Goal: Task Accomplishment & Management: Complete application form

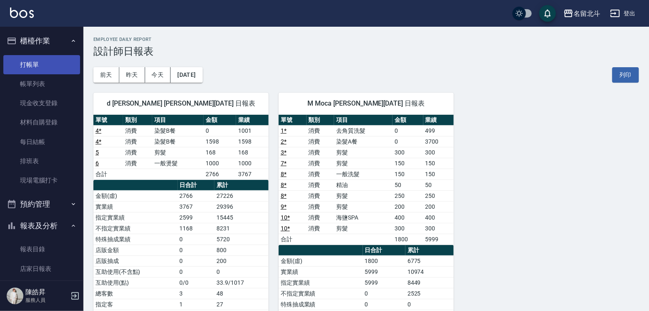
click at [32, 68] on link "打帳單" at bounding box center [41, 64] width 77 height 19
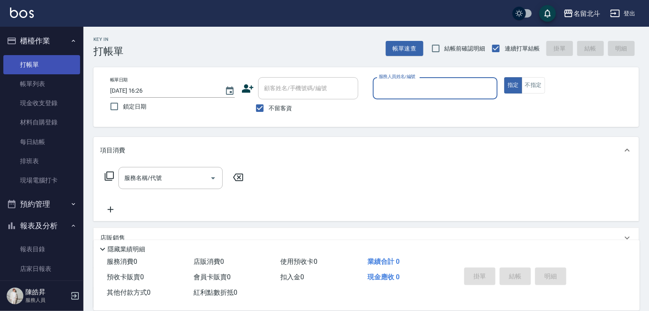
type input "ㄎ"
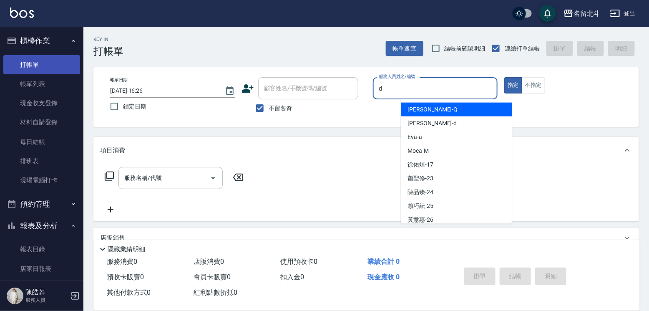
type input "[PERSON_NAME] -d"
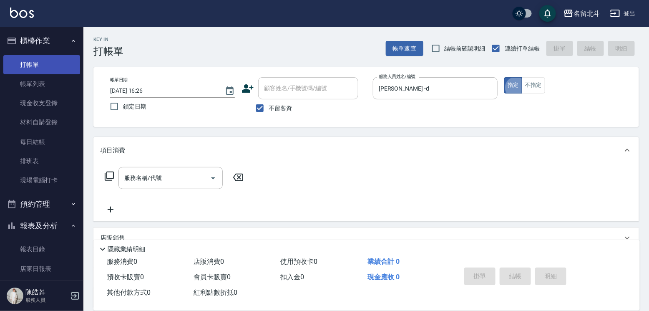
type button "true"
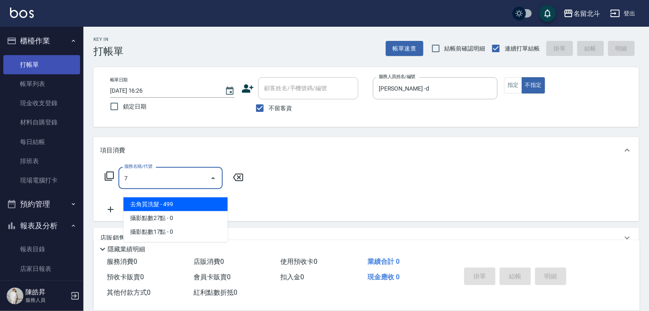
type input "去角質洗髮(7)"
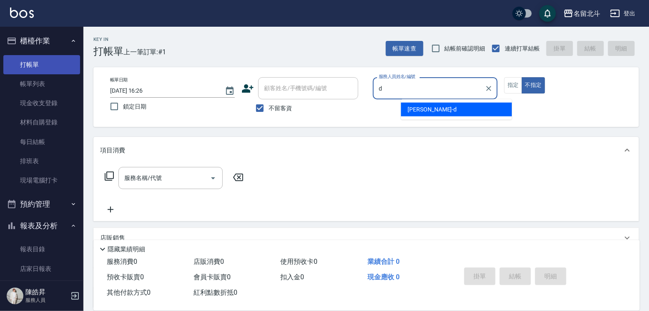
type input "[PERSON_NAME] -d"
type button "false"
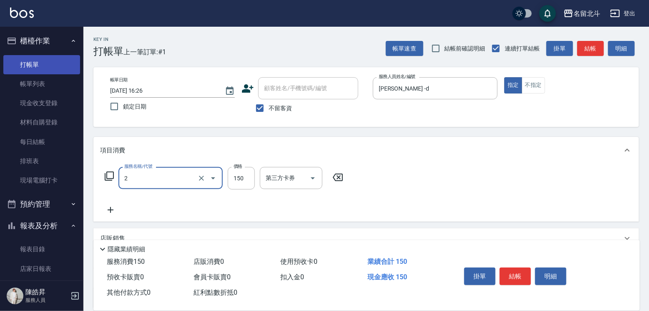
type input "一般洗髮(2)"
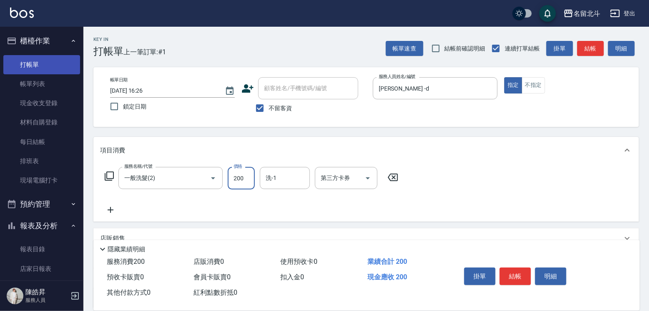
type input "200"
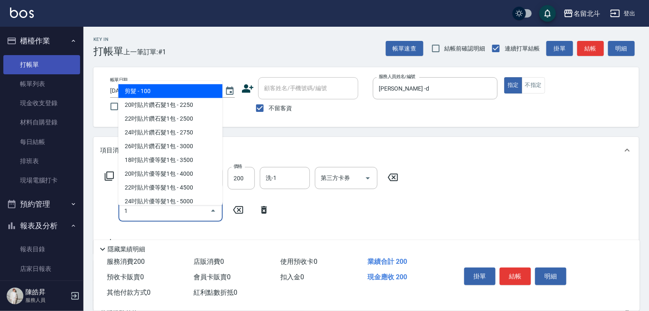
type input "剪髮(1)"
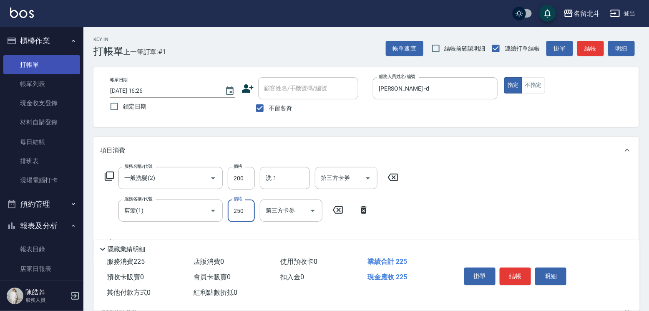
type input "250"
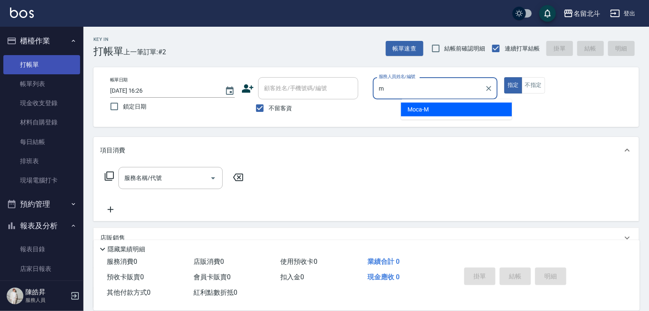
type input "Moca-M"
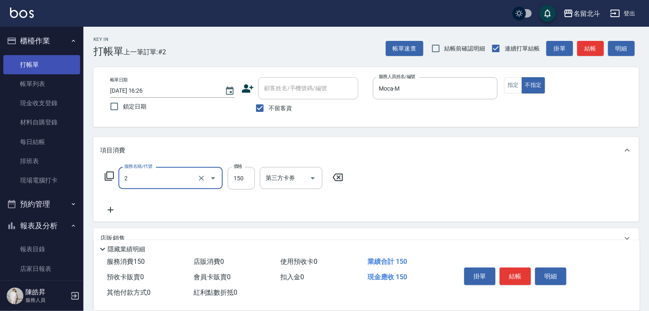
type input "一般洗髮(2)"
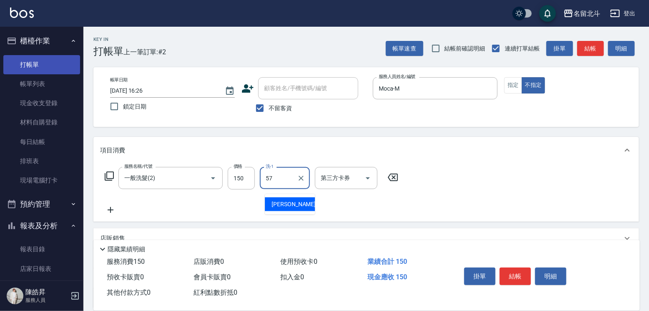
type input "[PERSON_NAME]-57"
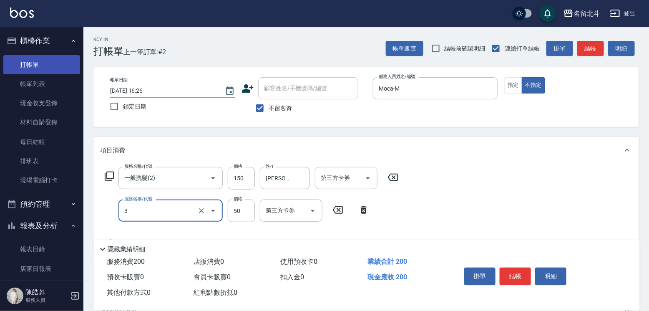
type input "精油(3)"
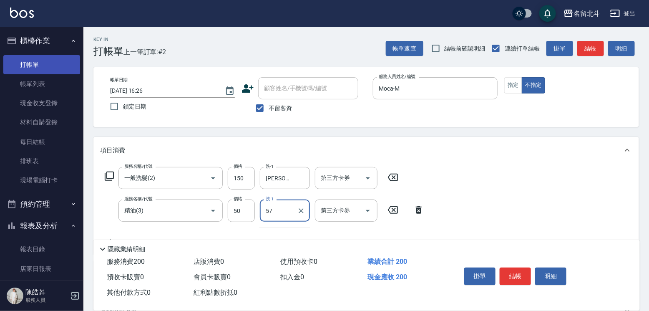
type input "[PERSON_NAME]-57"
type input "瞬間保養(4)"
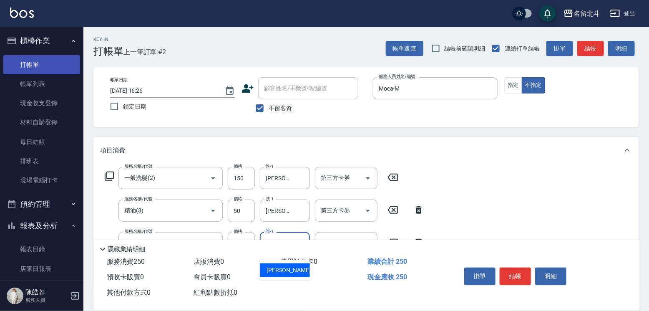
type input "[PERSON_NAME]-57"
type input "剪髮(1)"
type input "118"
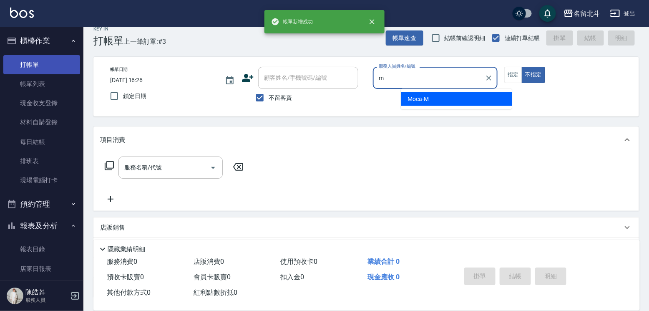
type input "Moca-M"
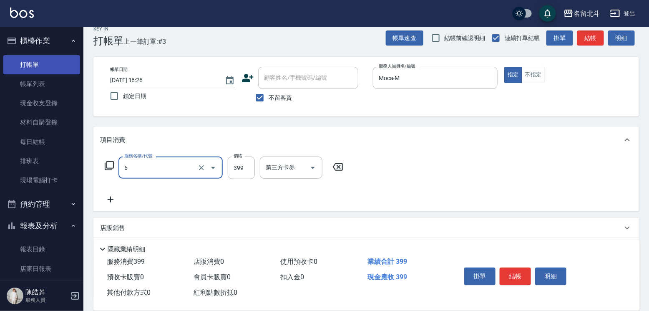
type input "海鹽SPA(6)"
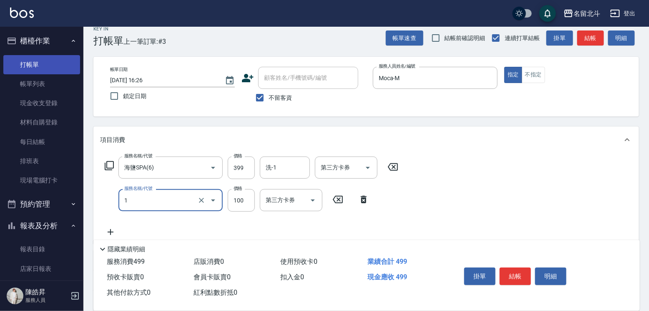
type input "剪髮(1)"
type input "200"
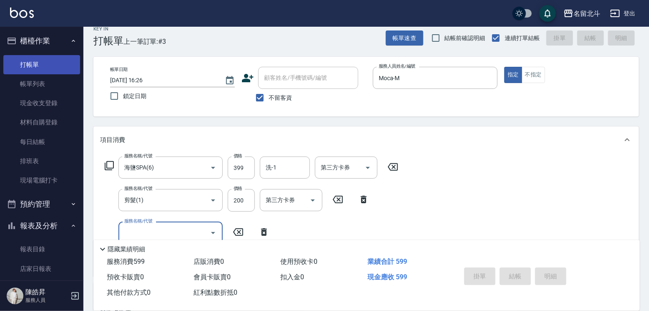
type input "[DATE] 16:27"
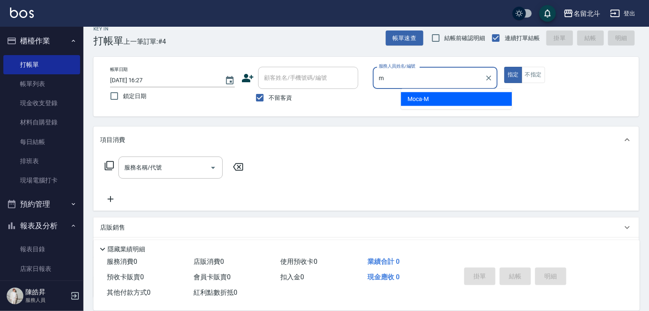
type input "Moca-M"
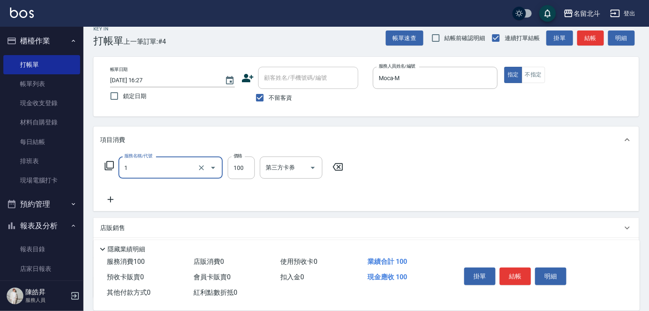
type input "剪髮(1)"
type input "450"
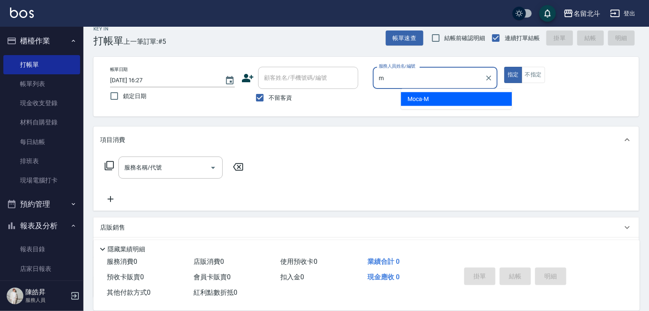
type input "Moca-M"
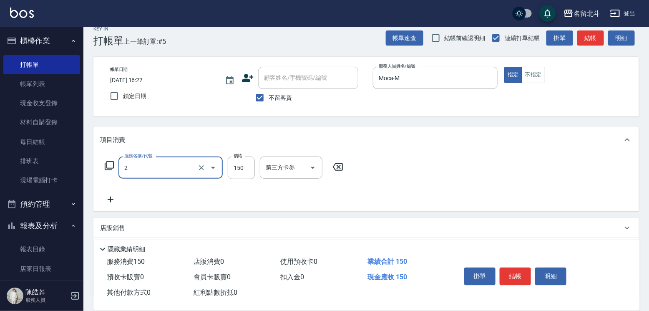
type input "一般洗髮(2)"
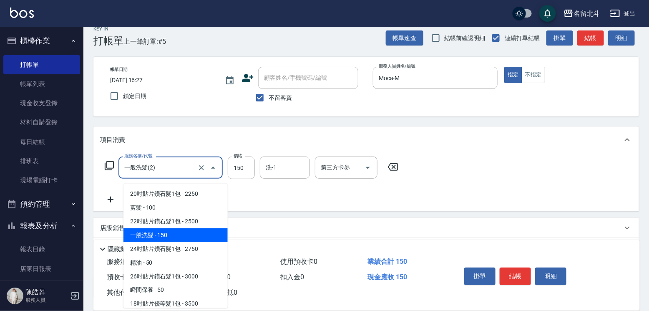
click at [163, 174] on input "一般洗髮(2)" at bounding box center [158, 167] width 73 height 15
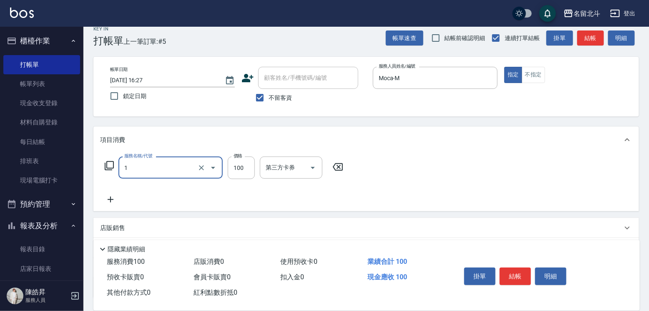
type input "剪髮(1)"
type input "400"
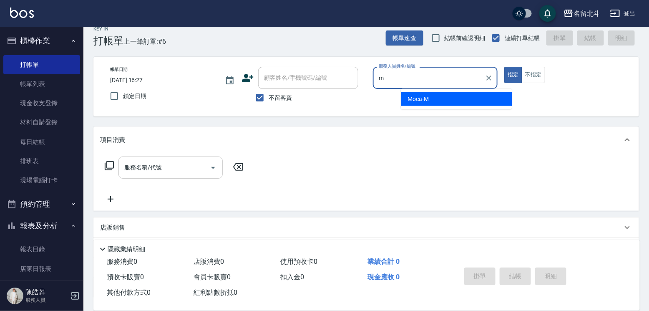
type input "Moca-M"
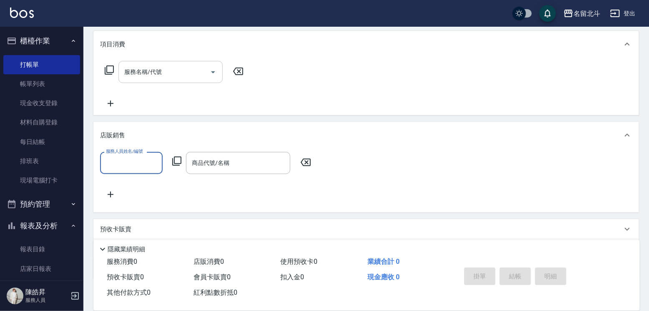
scroll to position [0, 0]
type input "Moca-M"
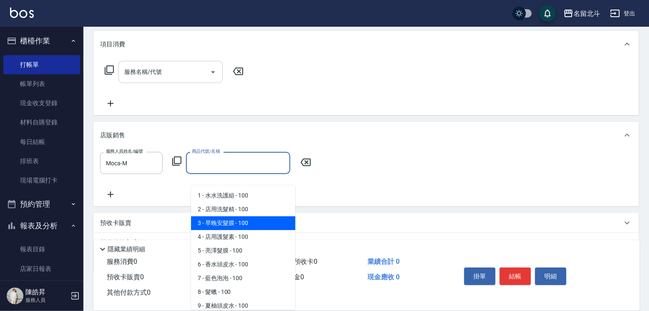
type input "早晚安髮膜"
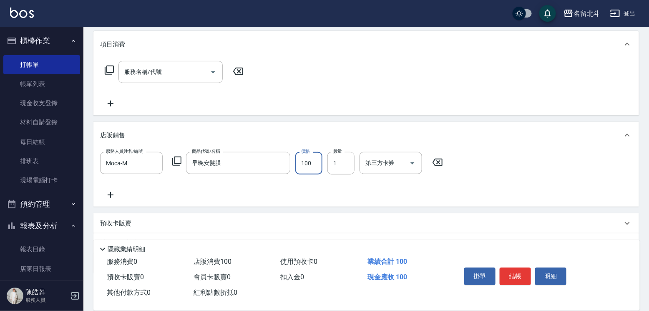
click at [318, 174] on input "100" at bounding box center [308, 163] width 27 height 23
type input "450"
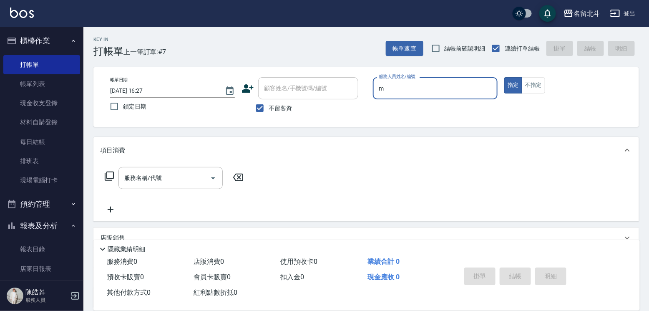
type input "Moca-M"
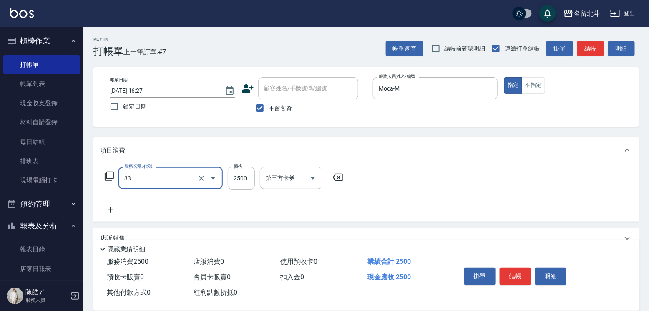
type input "染髮B餐(33)"
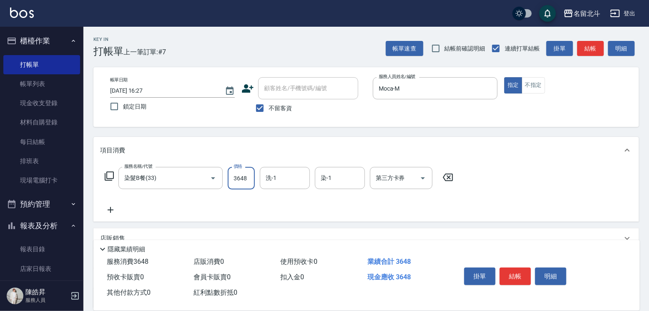
type input "3648"
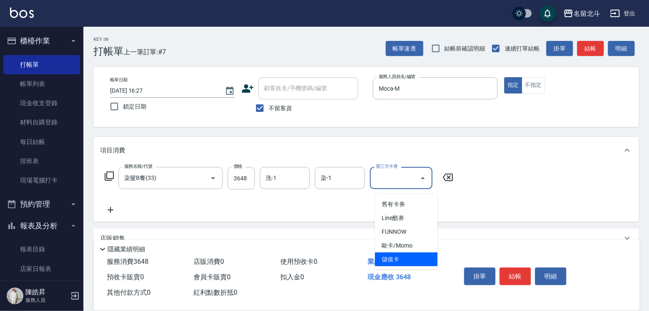
type input "儲值卡"
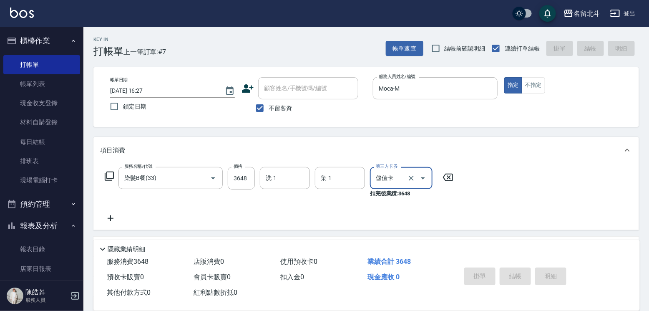
type input "[DATE] 16:28"
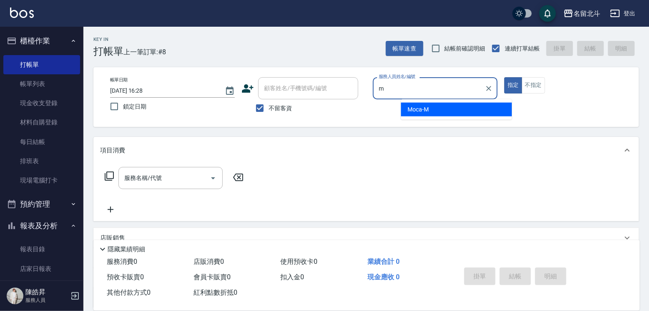
type input "Moca-M"
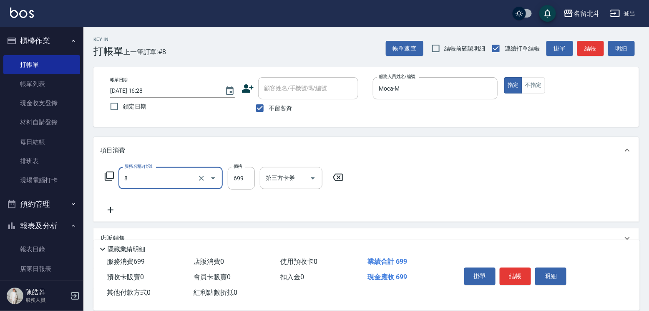
type input "精油洗髮(8)"
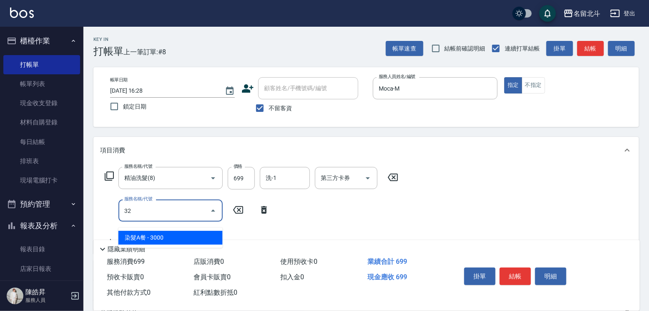
type input "3"
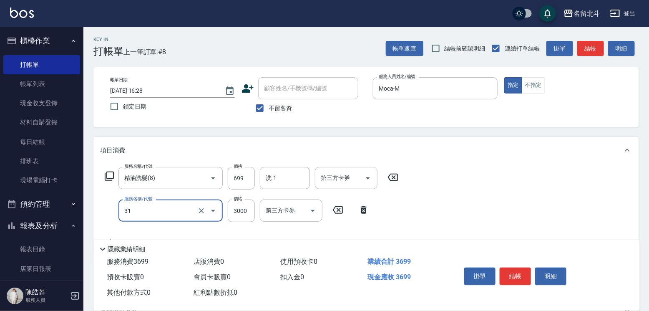
type input "燙髮B餐(31)"
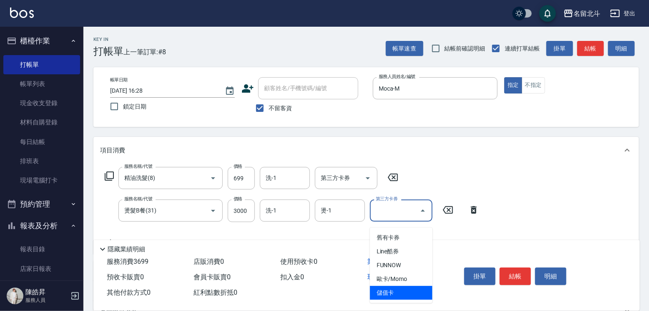
type input "儲值卡"
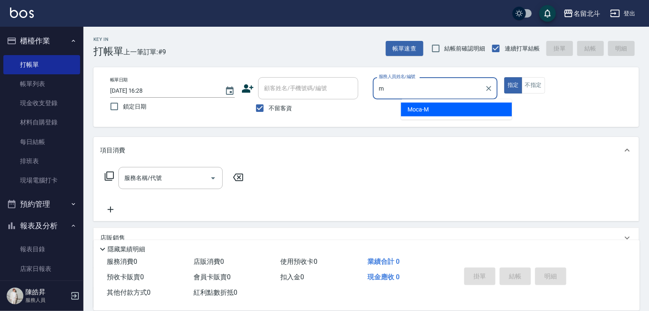
type input "Moca-M"
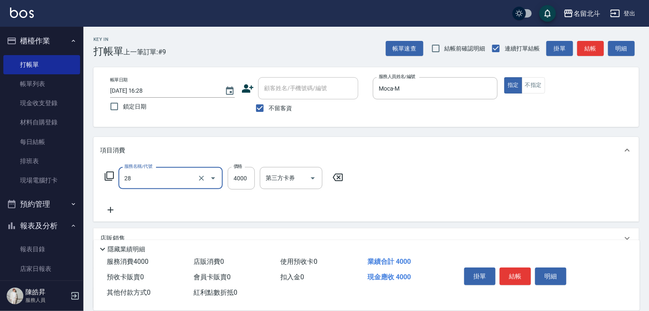
type input "燙送染B餐(28)"
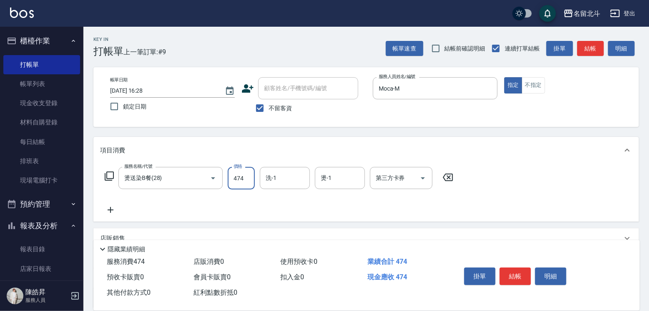
type input "4749"
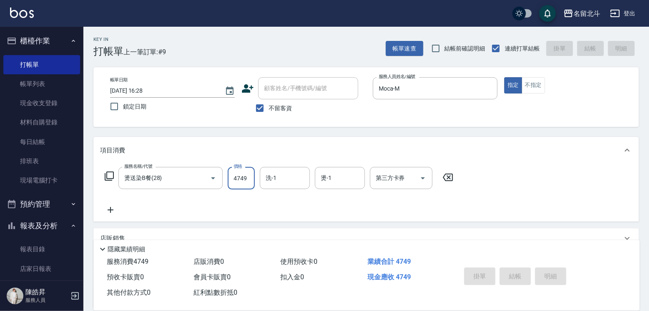
type input "[DATE] 16:29"
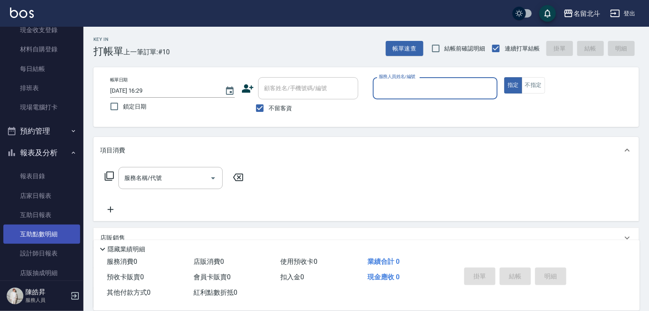
scroll to position [125, 0]
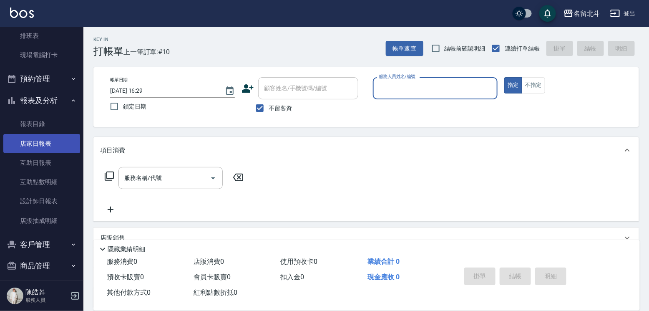
click at [47, 150] on link "店家日報表" at bounding box center [41, 143] width 77 height 19
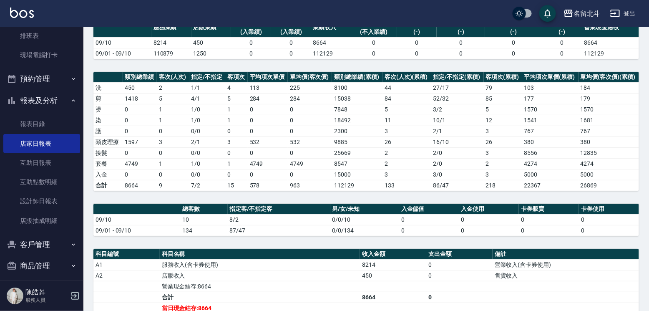
scroll to position [167, 0]
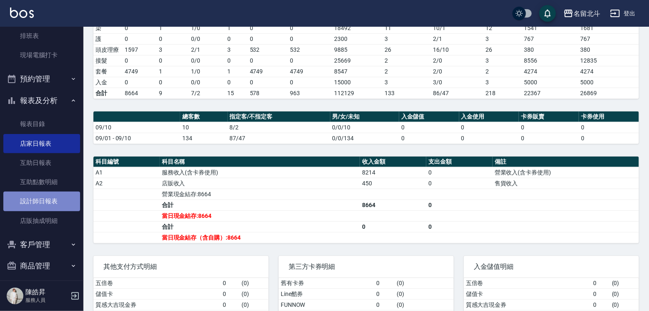
click at [48, 210] on link "設計師日報表" at bounding box center [41, 200] width 77 height 19
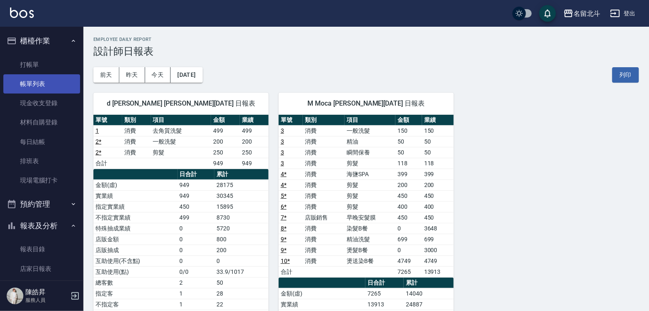
click at [38, 88] on link "帳單列表" at bounding box center [41, 83] width 77 height 19
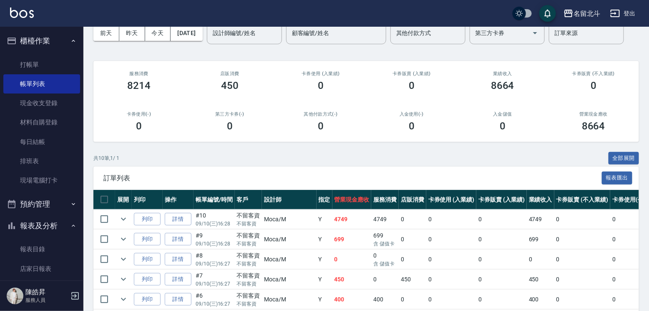
scroll to position [125, 0]
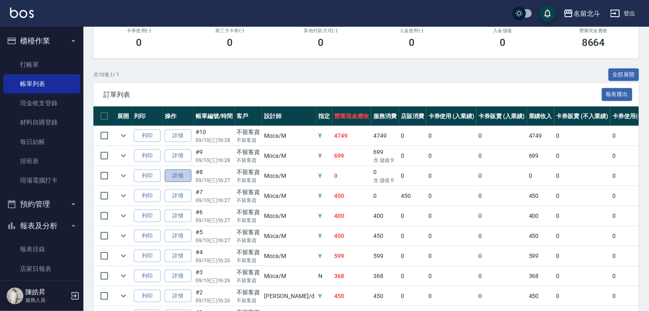
click at [183, 182] on link "詳情" at bounding box center [178, 175] width 27 height 13
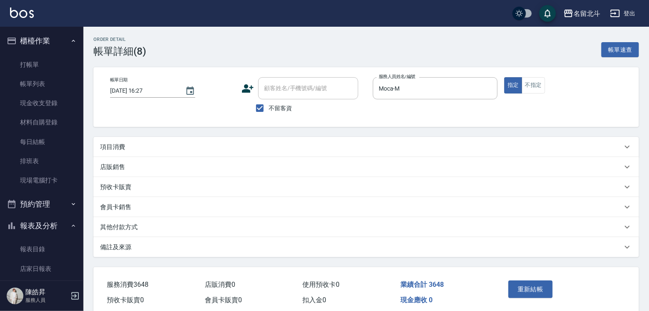
type input "[DATE] 16:27"
checkbox input "true"
type input "Moca-M"
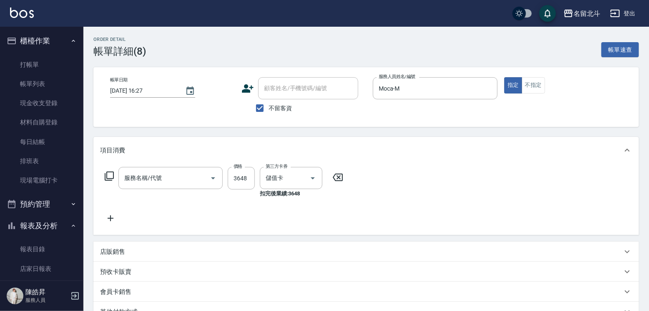
type input "染髮B餐(33)"
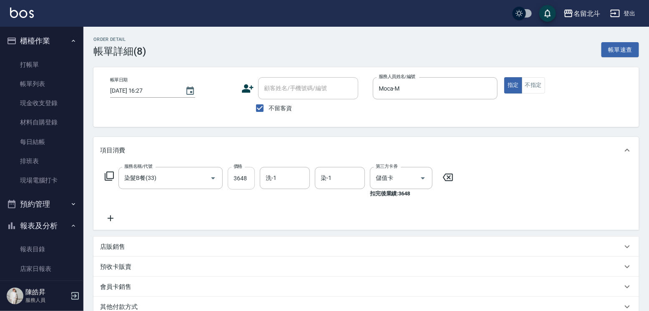
click at [243, 181] on input "3648" at bounding box center [241, 178] width 27 height 23
type input "3000"
click at [112, 223] on icon at bounding box center [110, 218] width 21 height 10
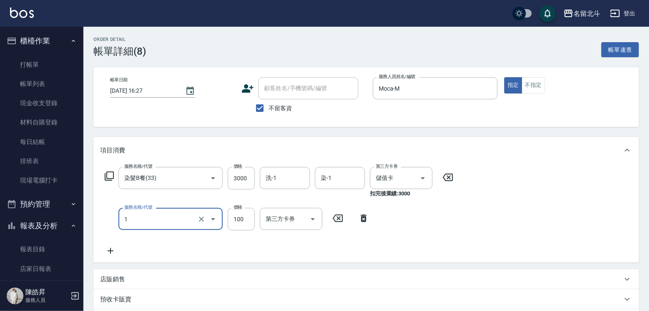
type input "剪髮(1)"
click at [364, 222] on icon at bounding box center [364, 218] width 6 height 8
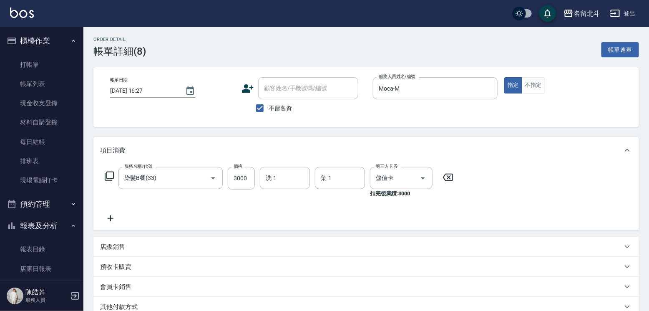
click at [110, 181] on icon at bounding box center [109, 175] width 9 height 9
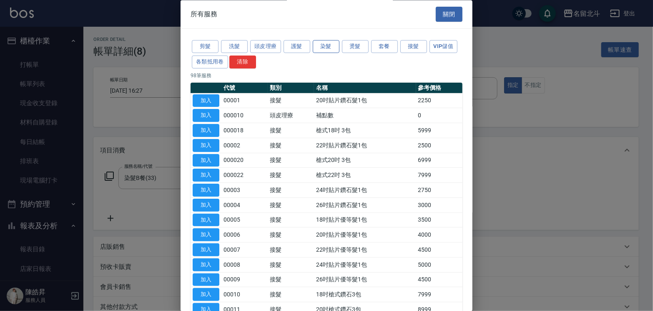
click at [339, 50] on button "染髮" at bounding box center [326, 46] width 27 height 13
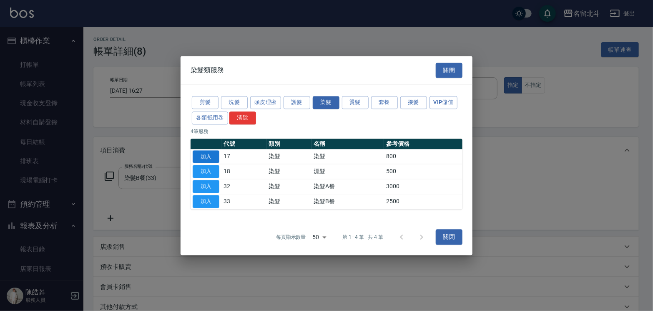
click at [199, 152] on button "加入" at bounding box center [206, 156] width 27 height 13
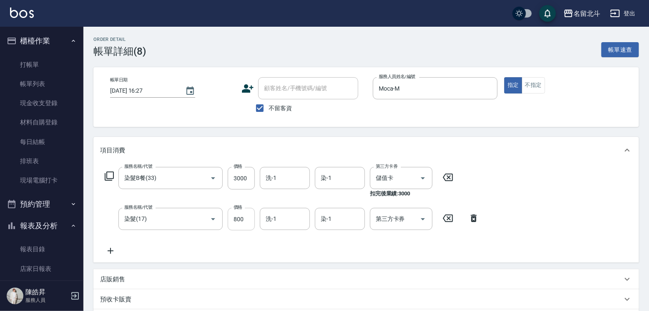
click at [234, 226] on input "800" at bounding box center [241, 219] width 27 height 23
click at [240, 223] on input "800" at bounding box center [241, 219] width 27 height 23
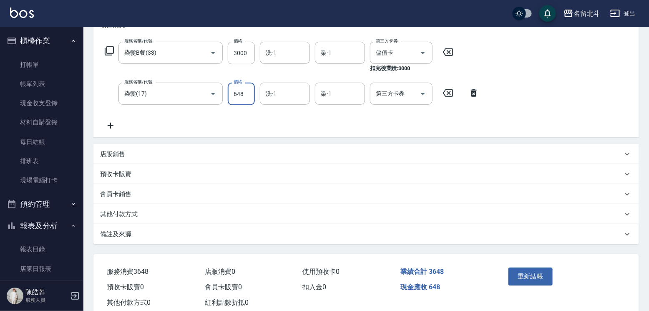
scroll to position [171, 0]
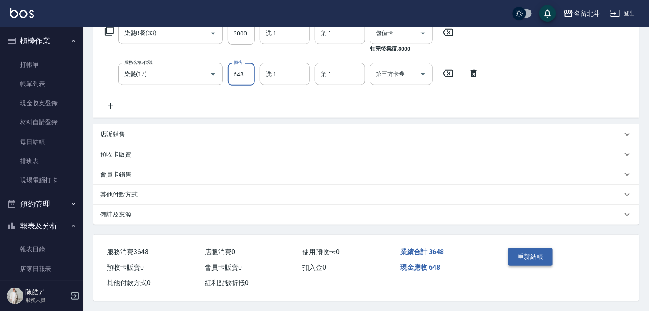
type input "648"
click at [544, 248] on button "重新結帳" at bounding box center [530, 257] width 44 height 18
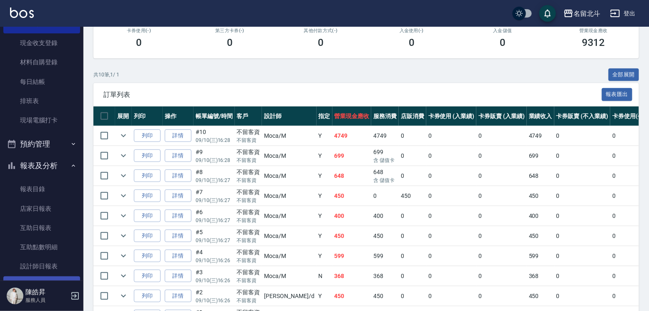
scroll to position [125, 0]
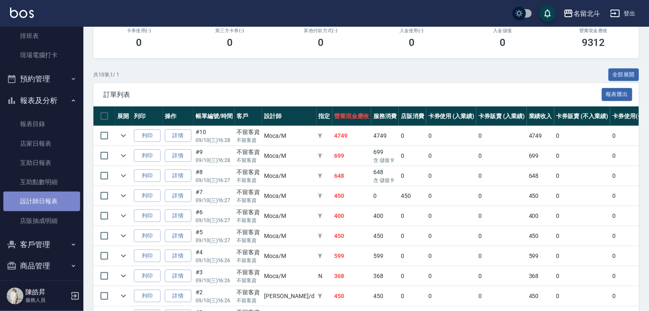
click at [53, 205] on link "設計師日報表" at bounding box center [41, 200] width 77 height 19
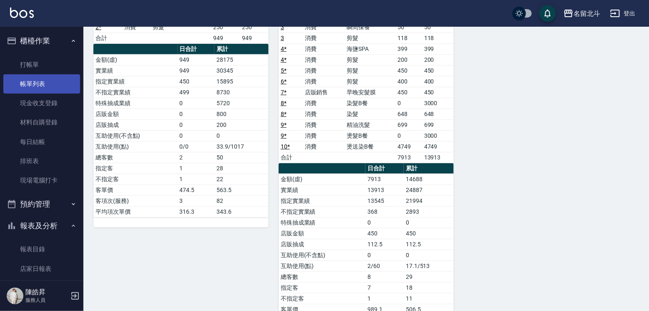
click at [45, 82] on link "帳單列表" at bounding box center [41, 83] width 77 height 19
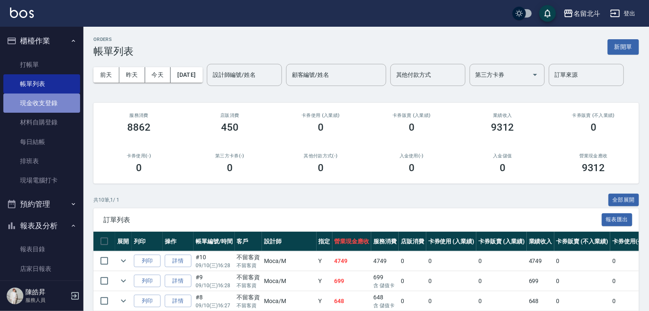
click at [48, 102] on link "現金收支登錄" at bounding box center [41, 102] width 77 height 19
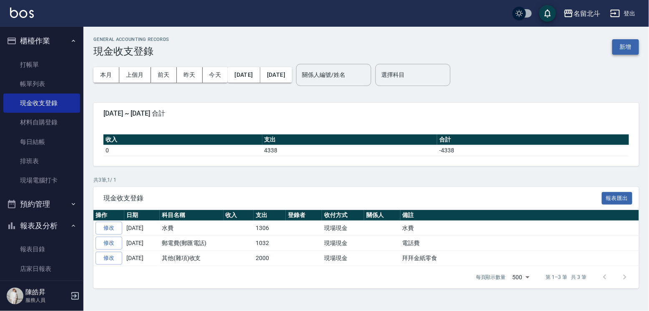
click at [636, 50] on button "新增" at bounding box center [625, 46] width 27 height 15
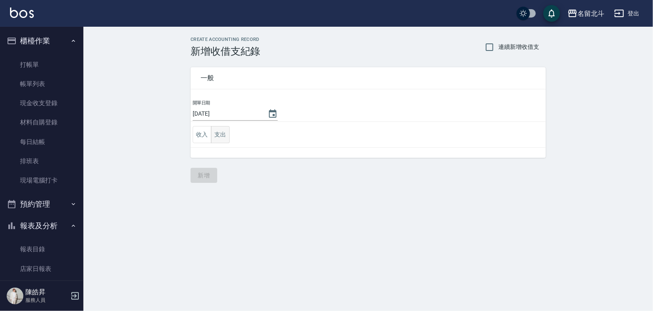
click at [220, 137] on button "支出" at bounding box center [220, 134] width 19 height 17
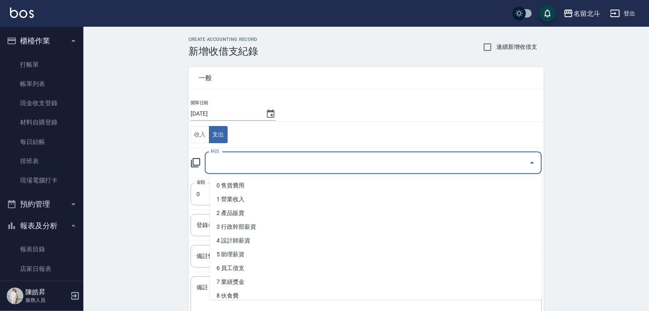
click at [232, 163] on input "科目" at bounding box center [366, 162] width 317 height 15
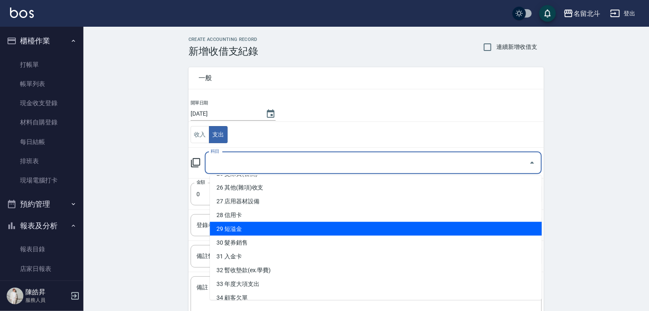
scroll to position [405, 0]
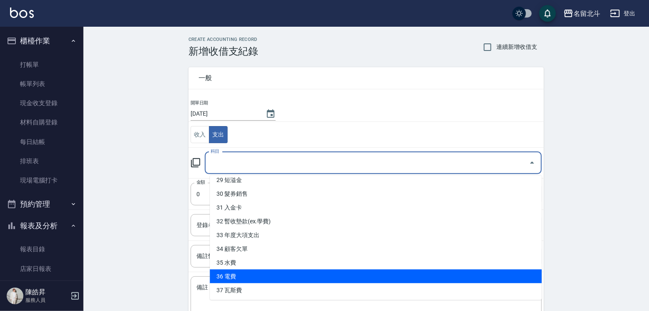
click at [264, 283] on li "37 瓦斯費" at bounding box center [376, 290] width 332 height 14
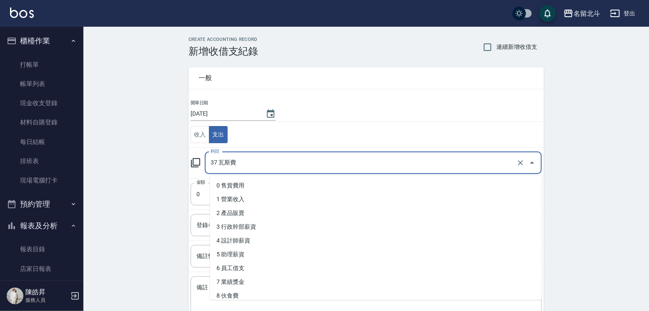
click at [252, 167] on input "37 瓦斯費" at bounding box center [361, 162] width 306 height 15
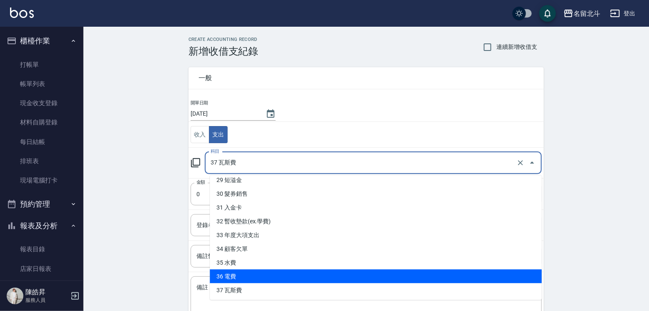
click at [249, 276] on li "36 電費" at bounding box center [376, 276] width 332 height 14
type input "36 電費"
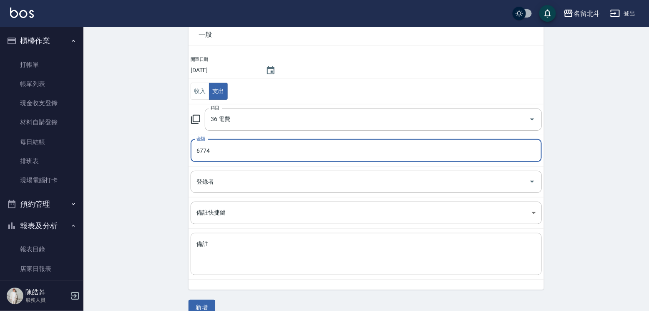
scroll to position [58, 0]
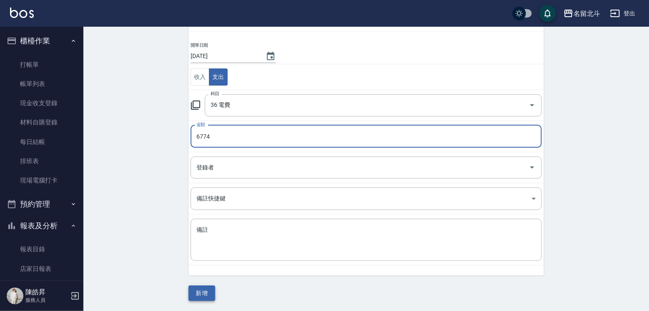
type input "6774"
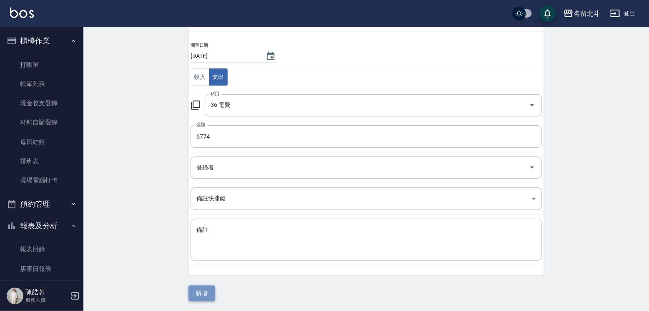
click at [206, 291] on button "新增" at bounding box center [201, 292] width 27 height 15
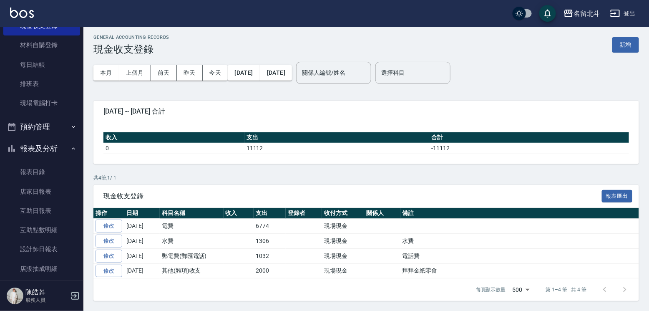
scroll to position [140, 0]
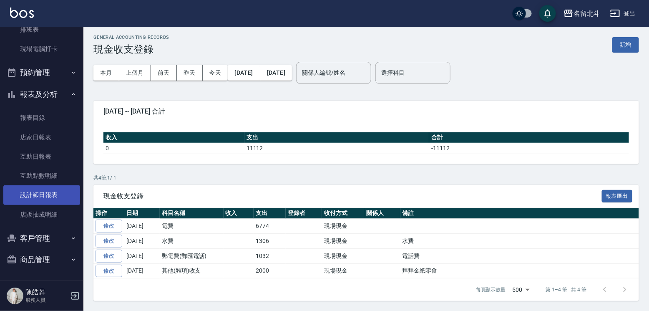
click at [49, 190] on link "設計師日報表" at bounding box center [41, 194] width 77 height 19
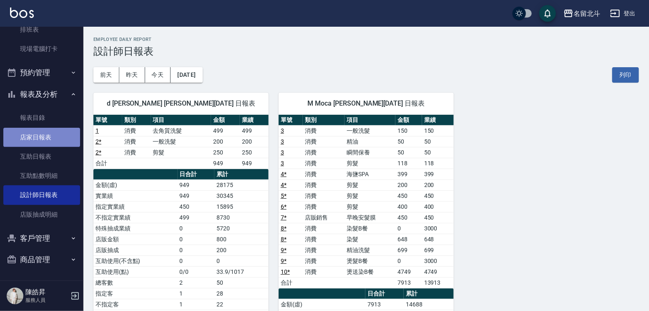
click at [55, 130] on link "店家日報表" at bounding box center [41, 137] width 77 height 19
